Goal: Find specific page/section: Find specific page/section

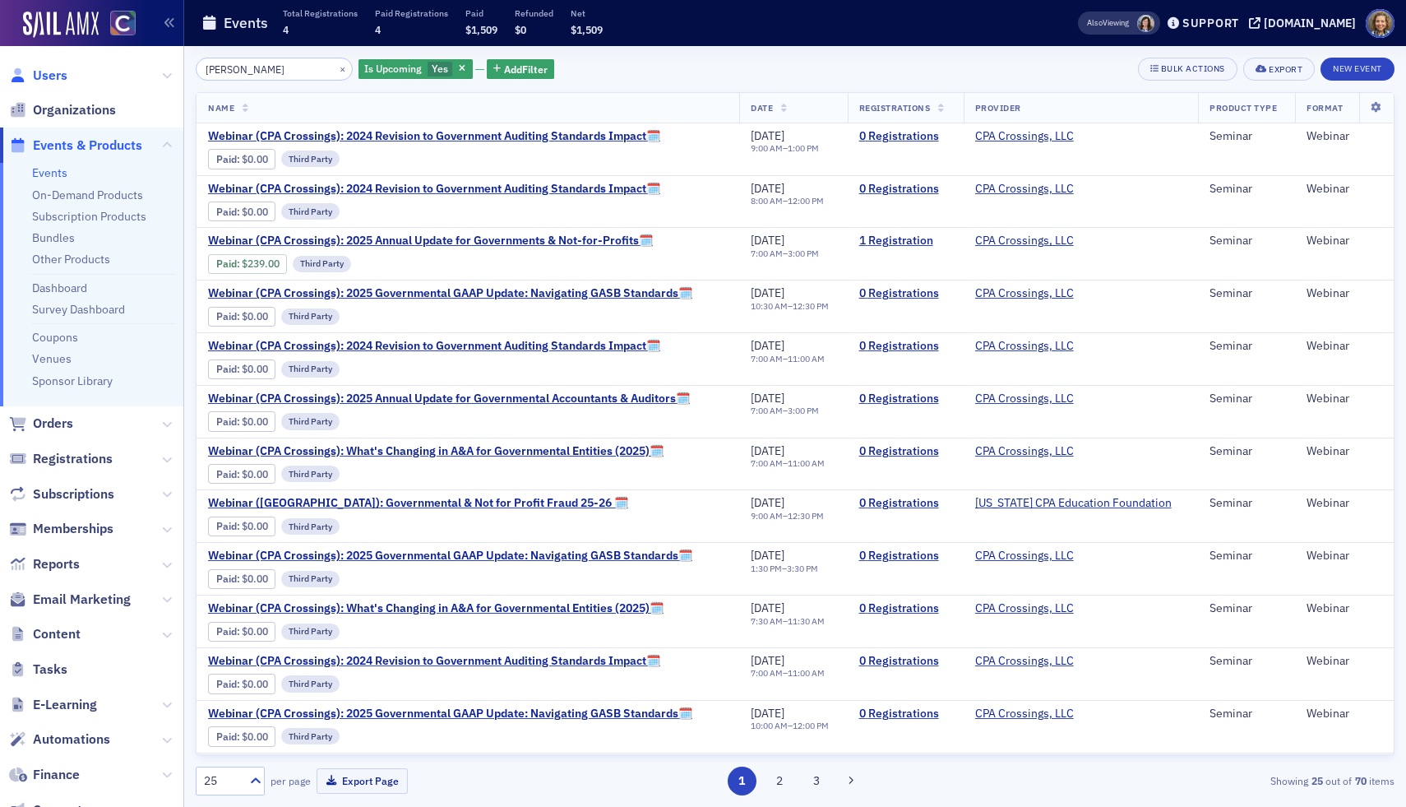
click at [42, 72] on span "Users" at bounding box center [50, 76] width 35 height 18
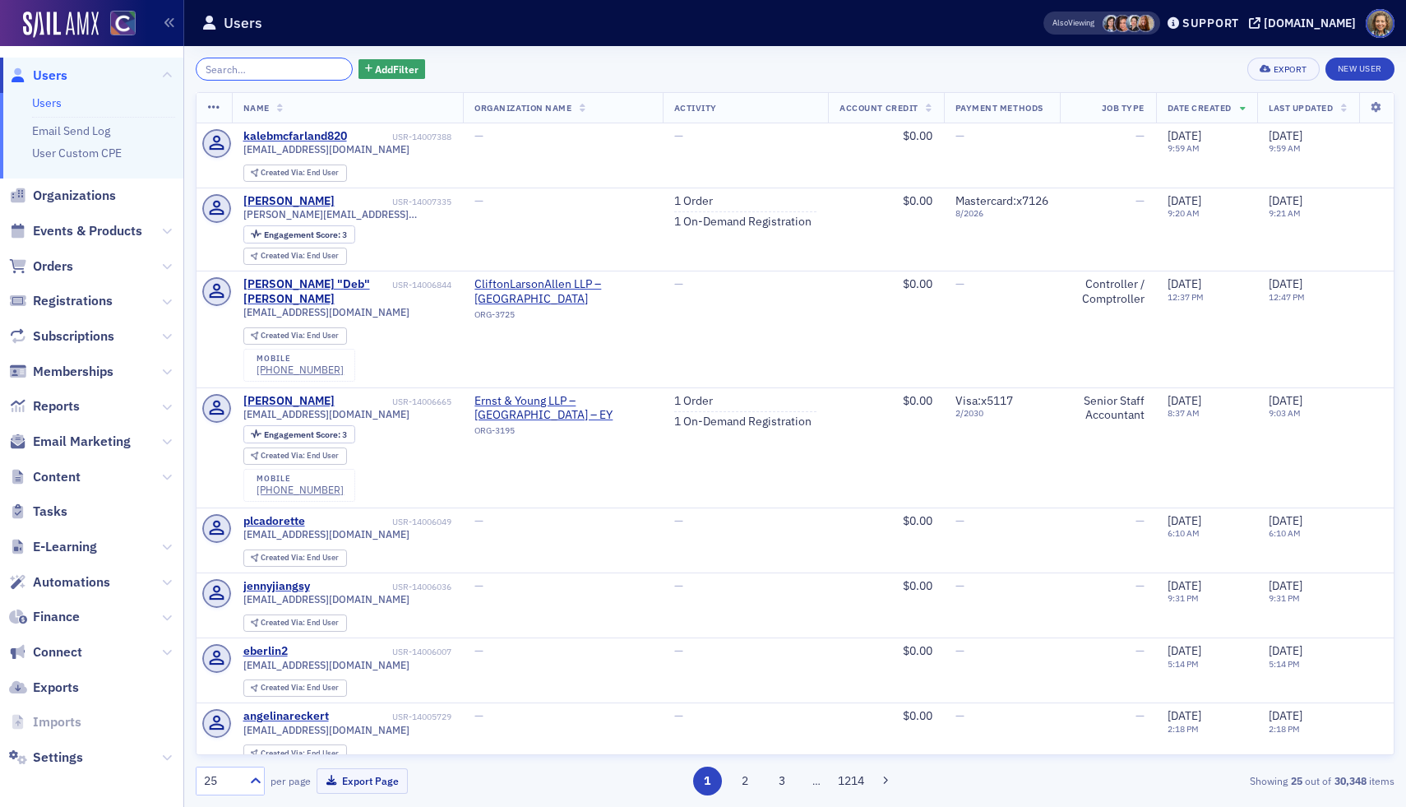
paste input "[PERSON_NAME]"
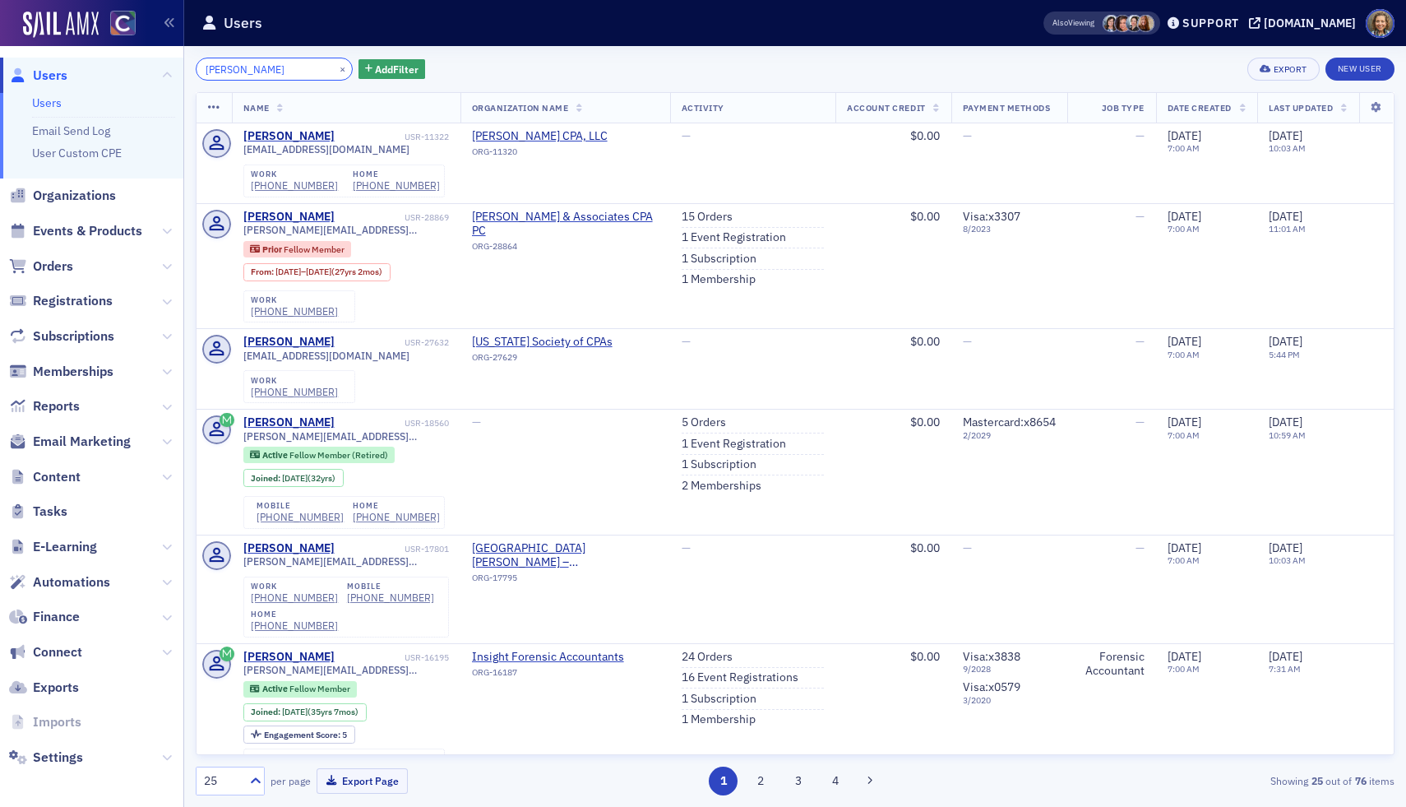
click at [235, 75] on input "[PERSON_NAME]" at bounding box center [274, 69] width 157 height 23
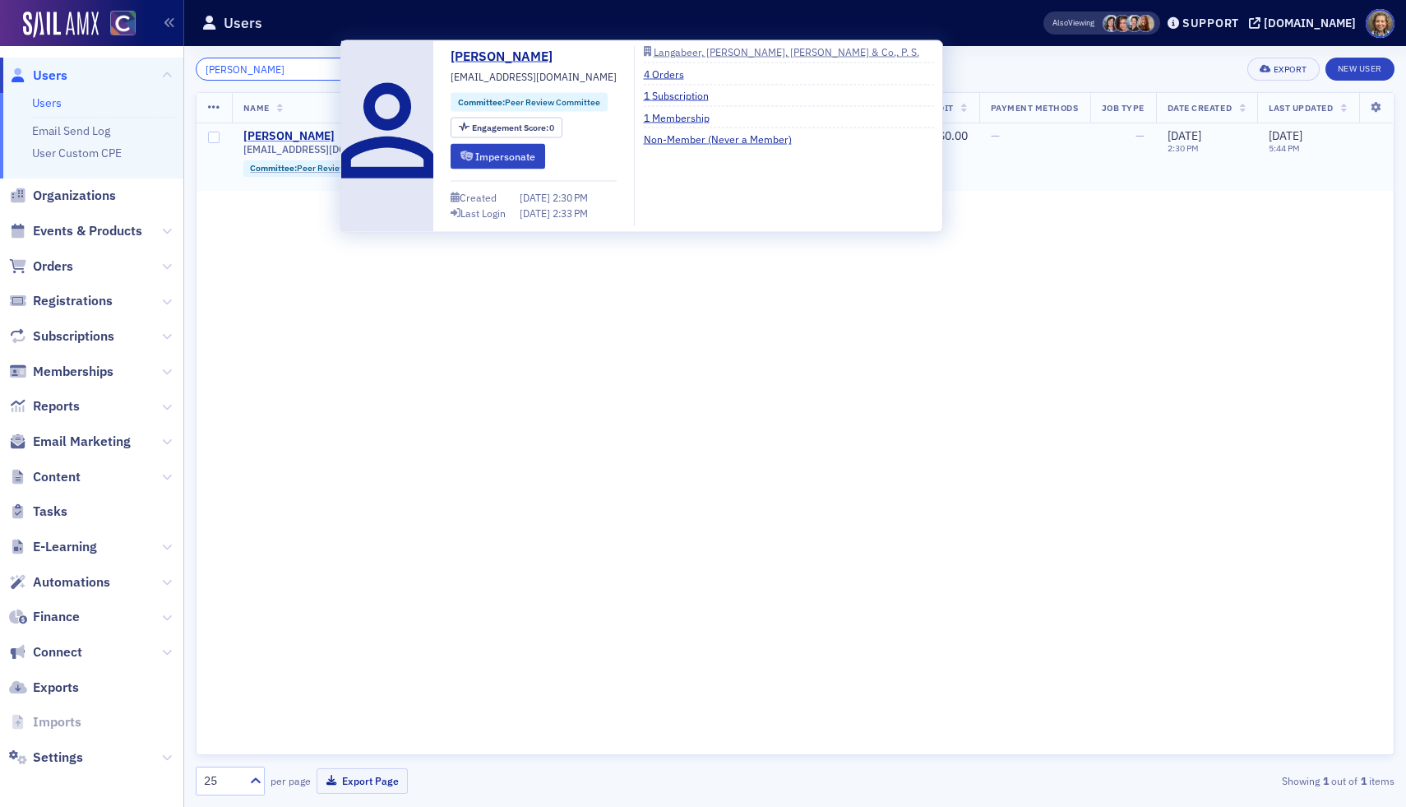
type input "[PERSON_NAME]"
click at [306, 134] on div "[PERSON_NAME]" at bounding box center [288, 136] width 91 height 15
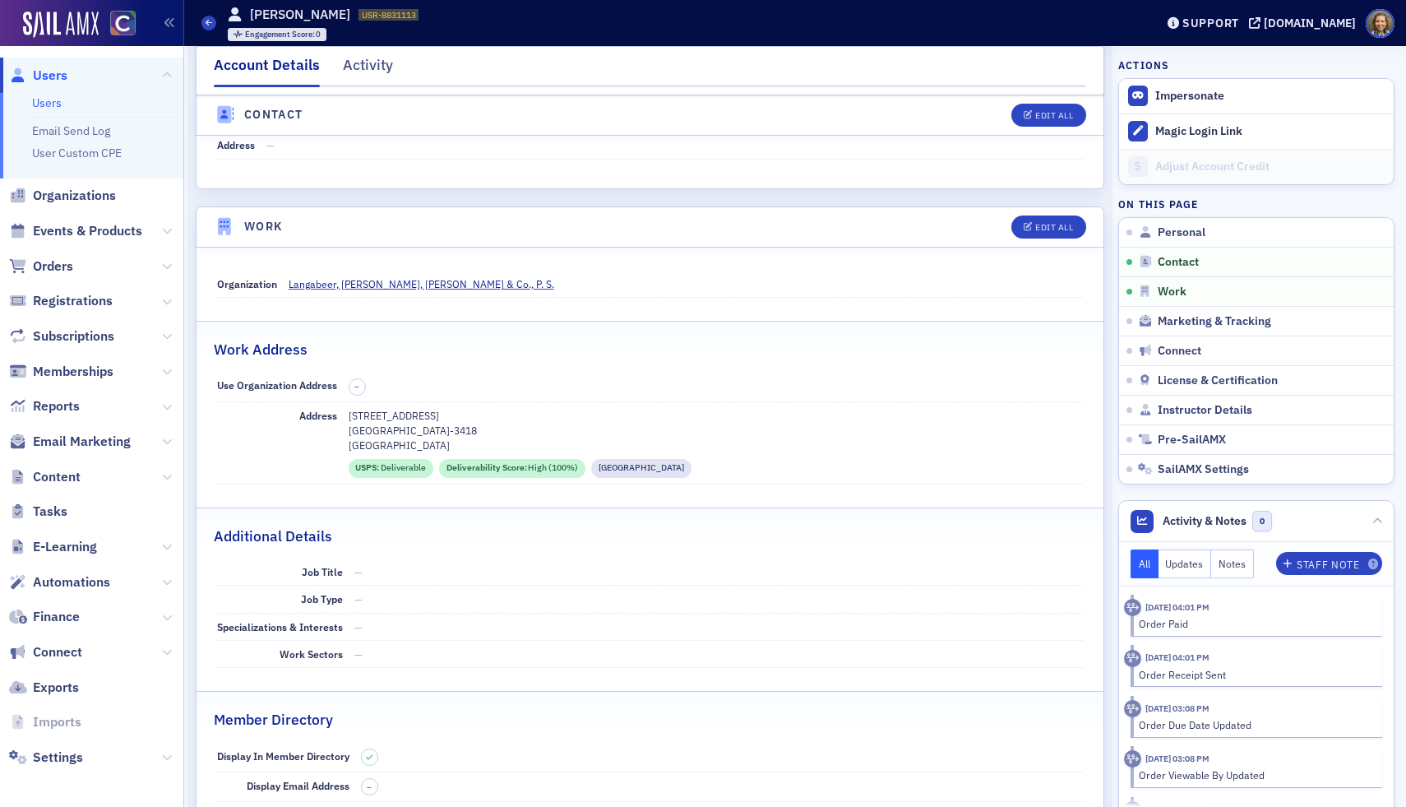
scroll to position [834, 0]
